Goal: Ask a question

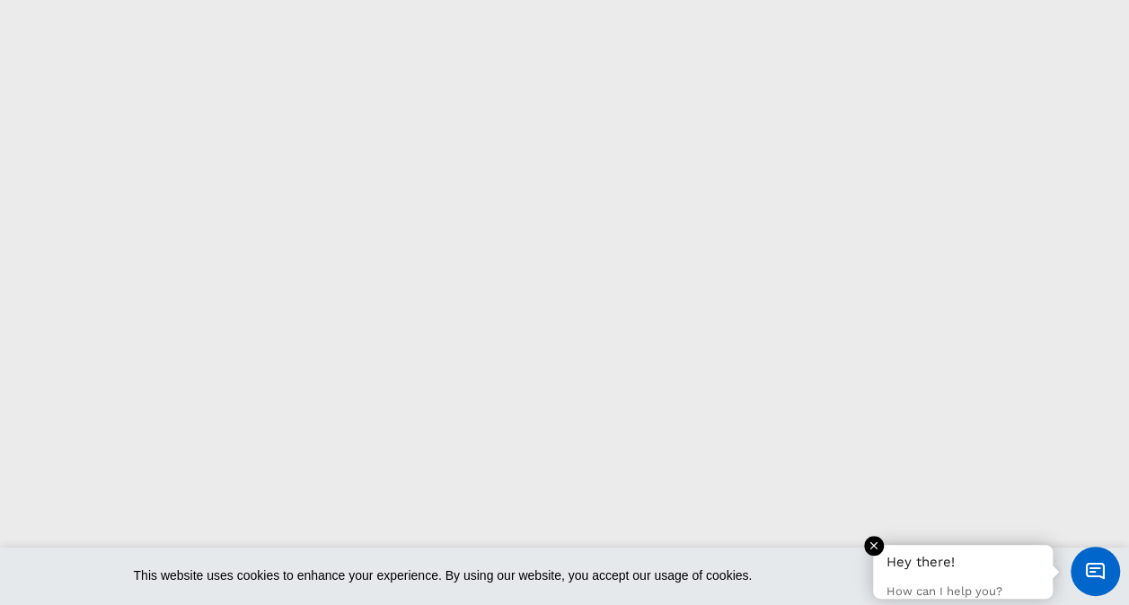
click at [978, 586] on p "How can I help you?" at bounding box center [962, 592] width 153 height 15
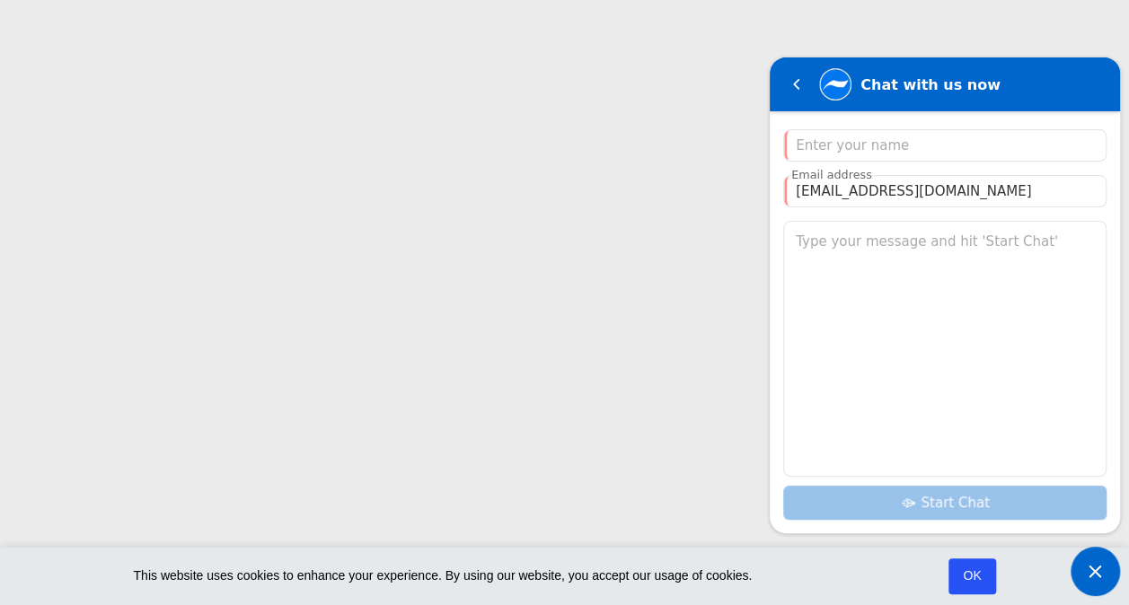
click at [974, 507] on div "Start Chat" at bounding box center [944, 370] width 323 height 299
click at [847, 144] on input "Enter your name" at bounding box center [945, 146] width 298 height 22
type input "d"
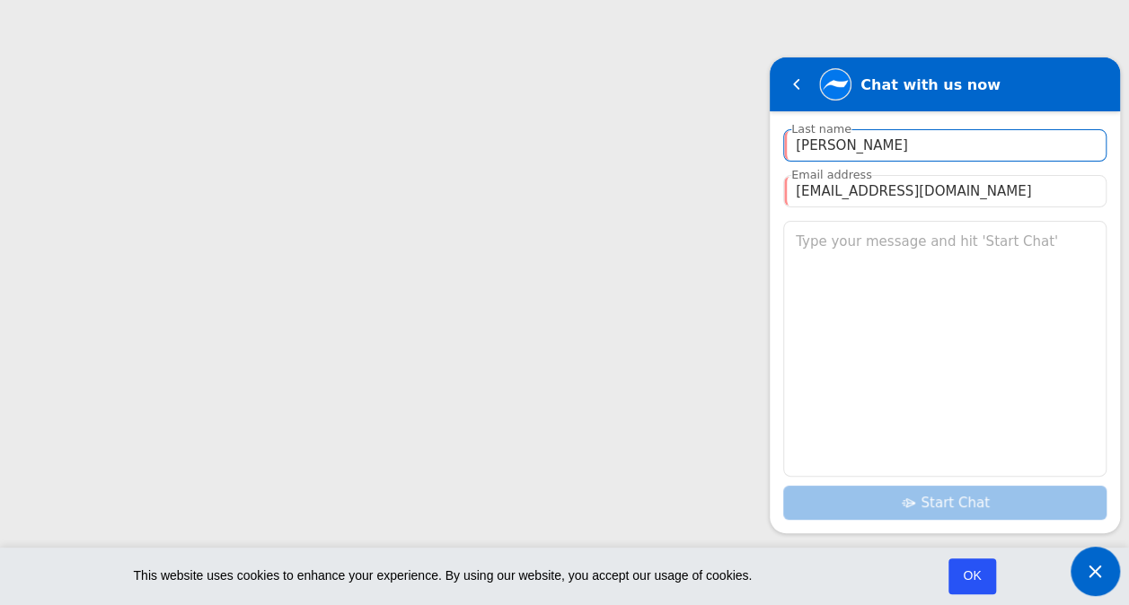
type input "[PERSON_NAME]"
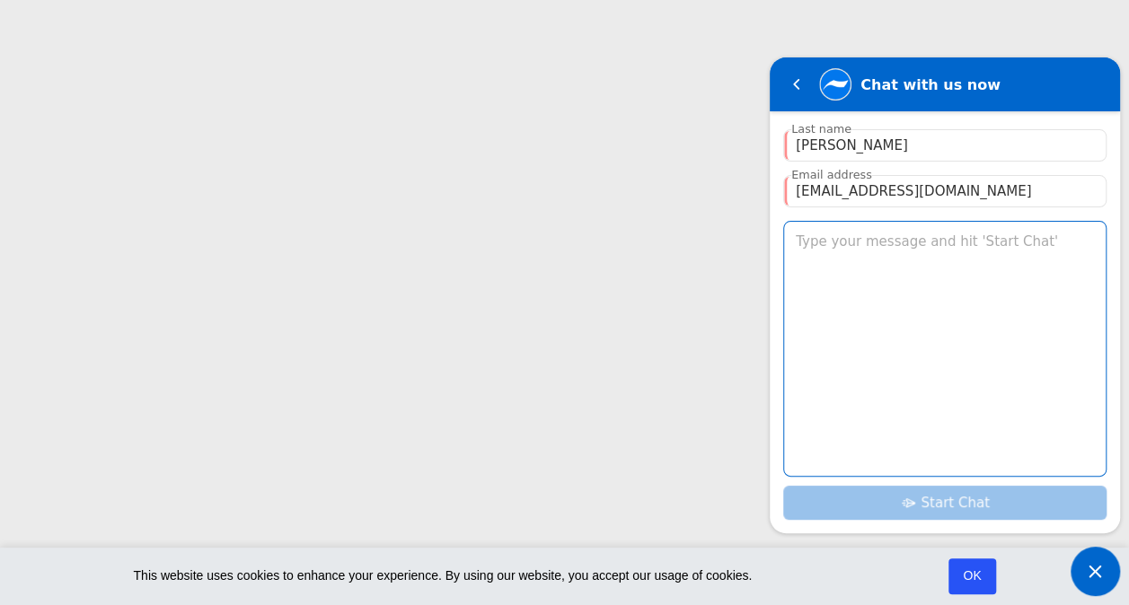
click at [933, 315] on textarea "Type your message and hit 'Start Chat'" at bounding box center [945, 349] width 322 height 254
type textarea "J"
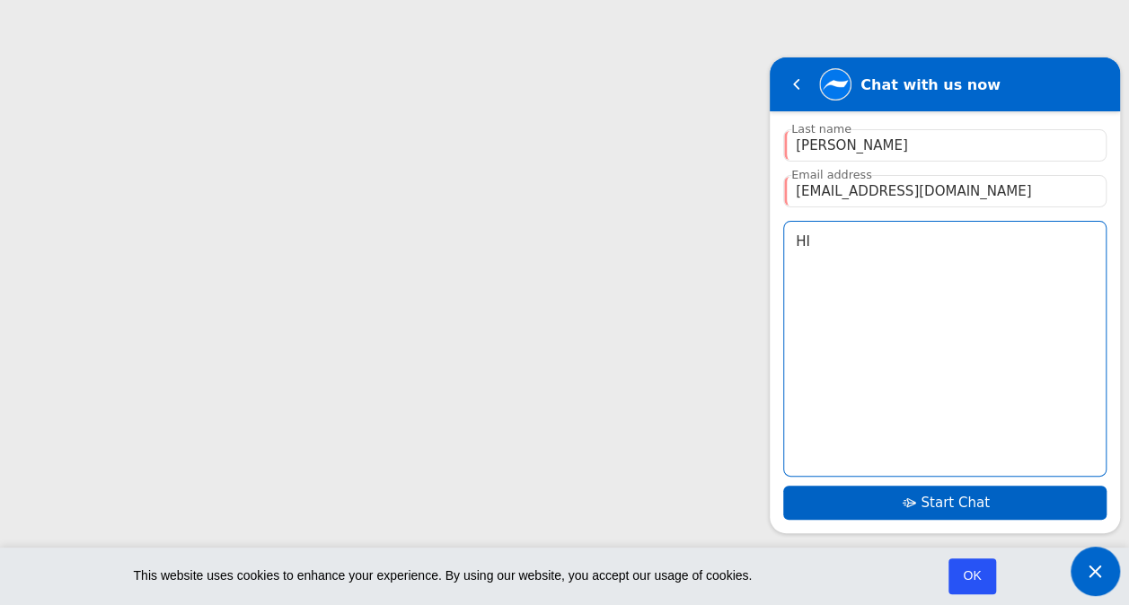
type textarea "HI"
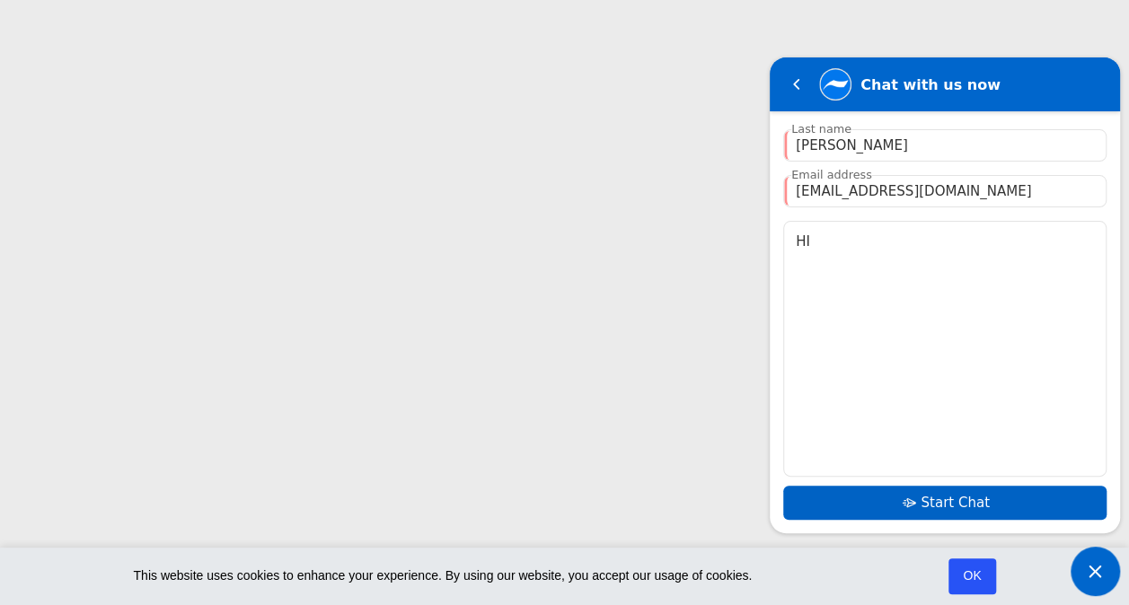
click at [947, 498] on span "Start Chat" at bounding box center [955, 503] width 68 height 16
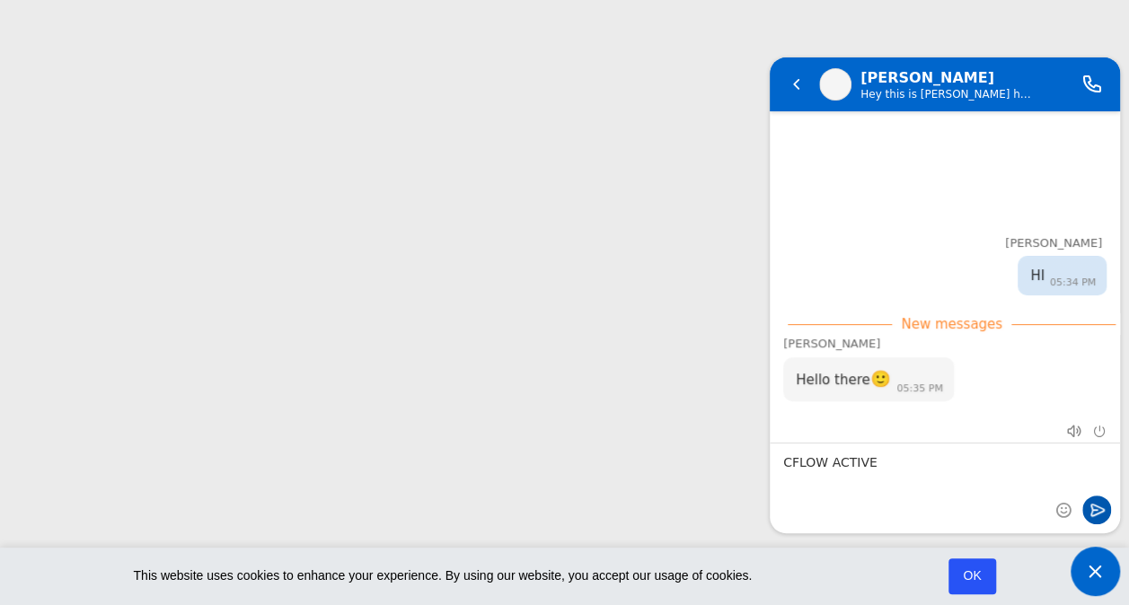
type textarea "CFLOW ACTIVE"
click at [1093, 507] on em "Send" at bounding box center [1096, 510] width 29 height 29
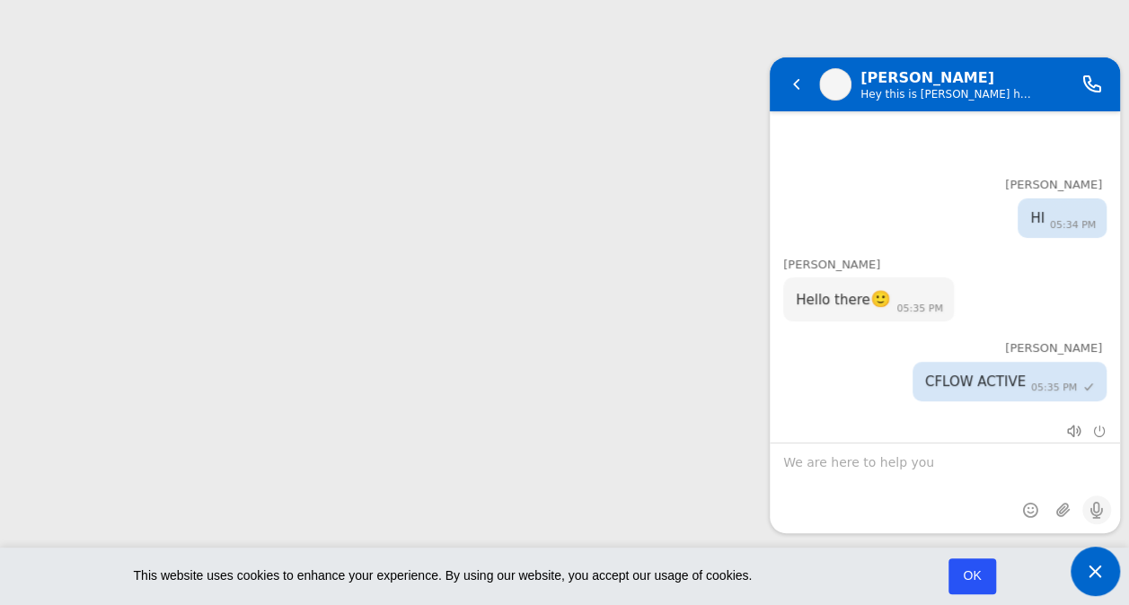
click at [904, 456] on textarea "We are here to help you" at bounding box center [945, 489] width 350 height 90
type textarea "what is process"
